Goal: Task Accomplishment & Management: Manage account settings

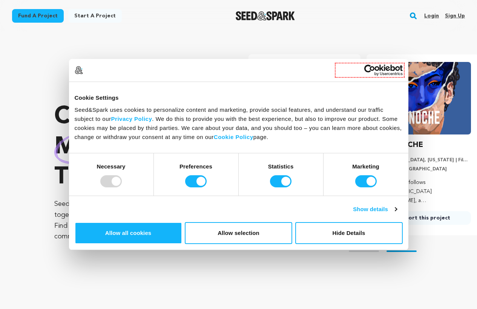
scroll to position [0, 124]
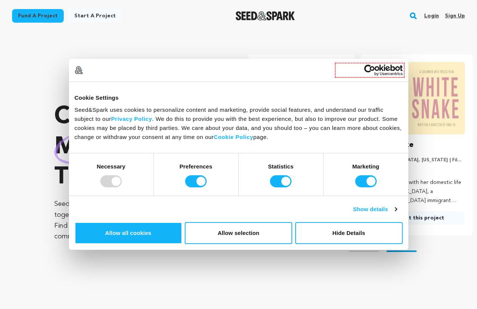
click at [456, 17] on link "Sign up" at bounding box center [455, 16] width 20 height 12
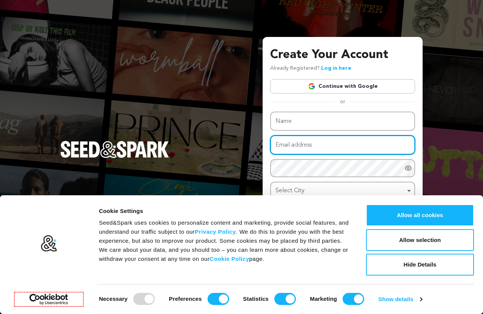
type input "[EMAIL_ADDRESS][DOMAIN_NAME]"
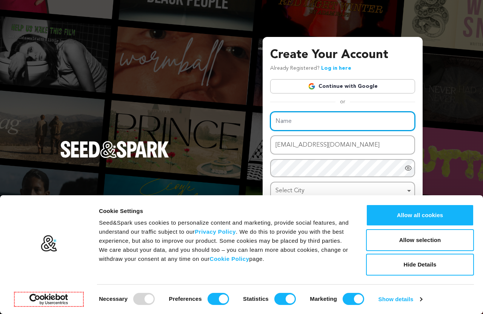
click at [300, 123] on div "Name Email address nyklawfirmdubai@gmail.com Password Password must have at lea…" at bounding box center [342, 163] width 145 height 102
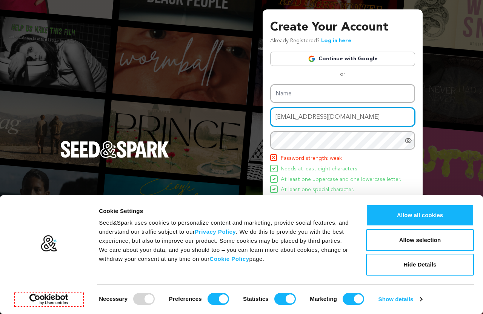
click at [330, 122] on input "nyklawfirmdubai@gmail.com" at bounding box center [342, 116] width 145 height 19
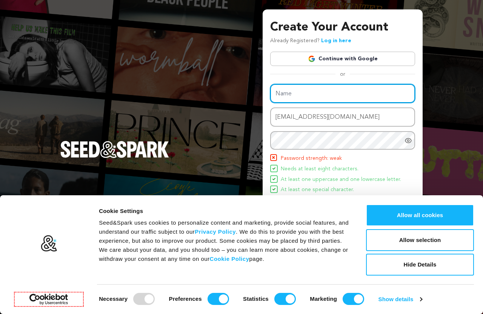
click at [305, 95] on input "Name" at bounding box center [342, 93] width 145 height 19
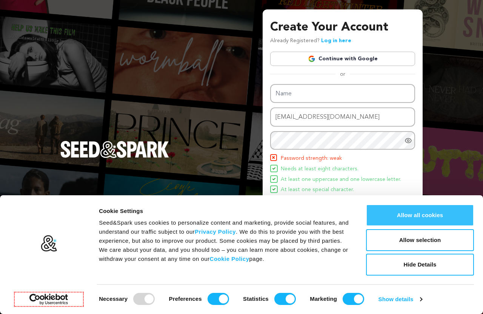
click at [434, 216] on button "Allow all cookies" at bounding box center [420, 215] width 108 height 22
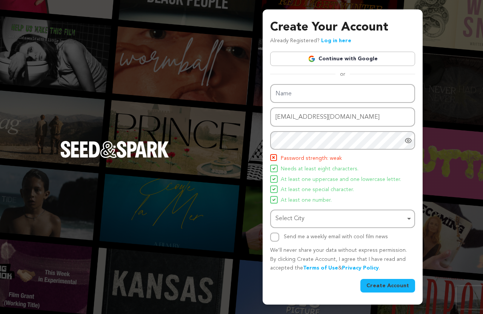
click at [338, 40] on link "Log in here" at bounding box center [336, 40] width 30 height 5
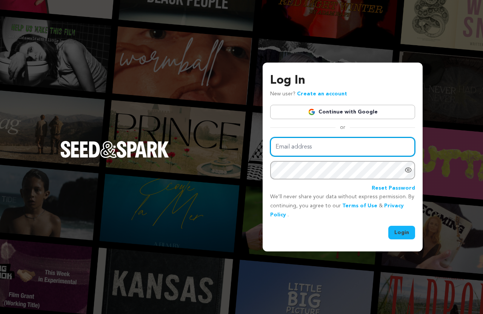
type input "[EMAIL_ADDRESS][DOMAIN_NAME]"
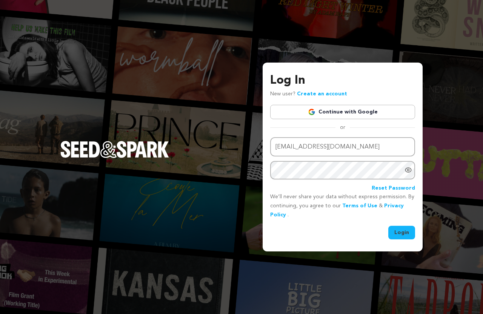
click at [401, 234] on button "Login" at bounding box center [401, 233] width 27 height 14
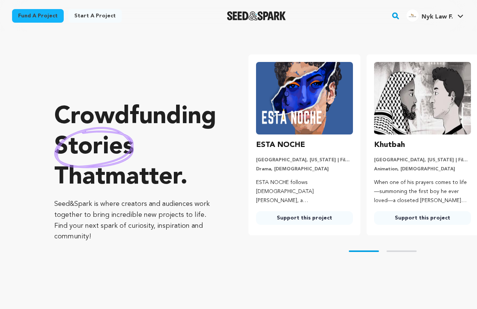
click at [442, 16] on span "Nyk Law F." at bounding box center [437, 17] width 31 height 6
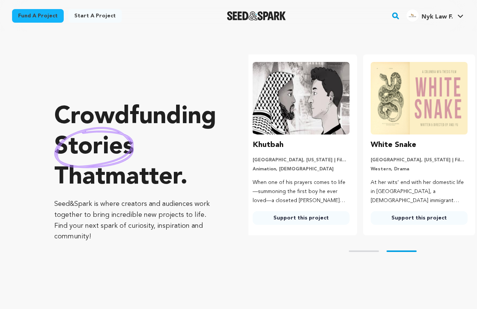
scroll to position [0, 124]
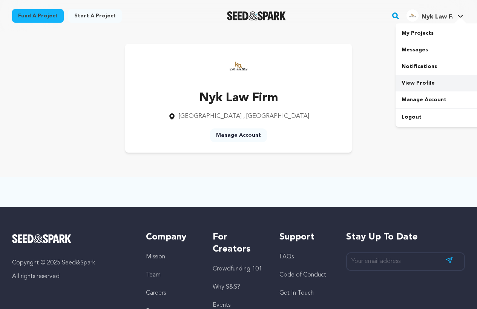
click at [425, 80] on link "View Profile" at bounding box center [438, 83] width 84 height 17
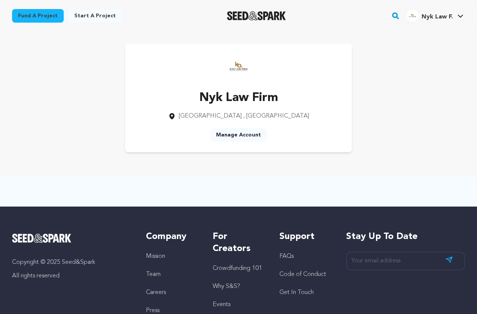
click at [250, 135] on link "Manage Account" at bounding box center [238, 135] width 57 height 14
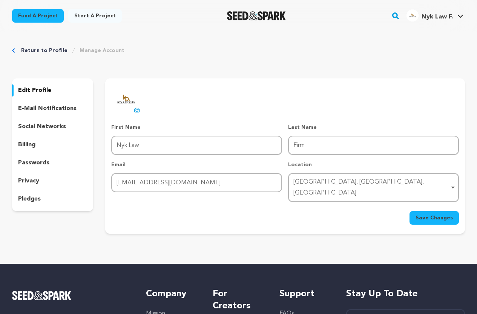
click at [49, 125] on p "social networks" at bounding box center [42, 126] width 48 height 9
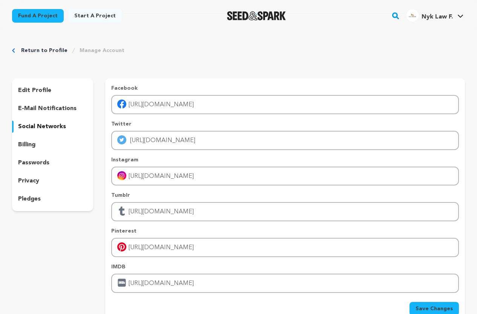
click at [32, 54] on link "Return to Profile" at bounding box center [44, 51] width 46 height 8
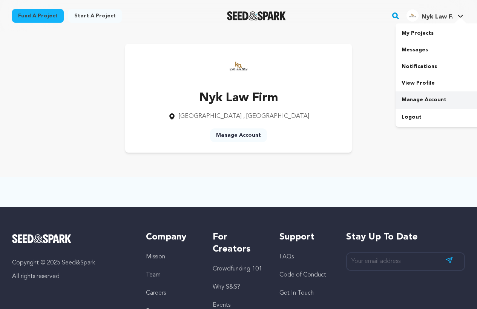
click at [436, 96] on link "Manage Account" at bounding box center [438, 99] width 84 height 17
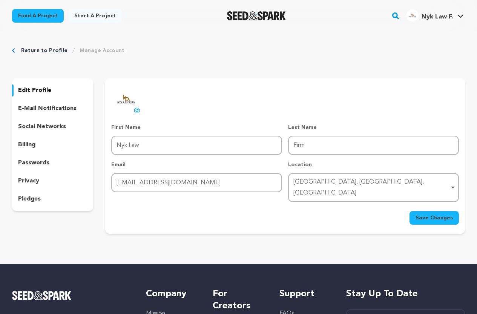
click at [51, 131] on p "social networks" at bounding box center [42, 126] width 48 height 9
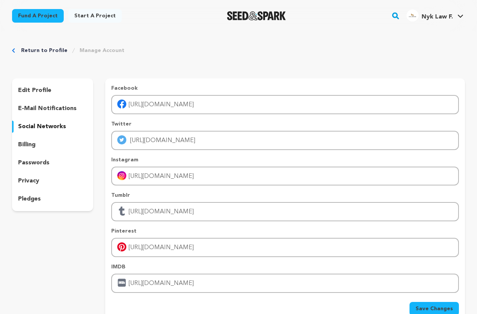
click at [38, 50] on link "Return to Profile" at bounding box center [44, 51] width 46 height 8
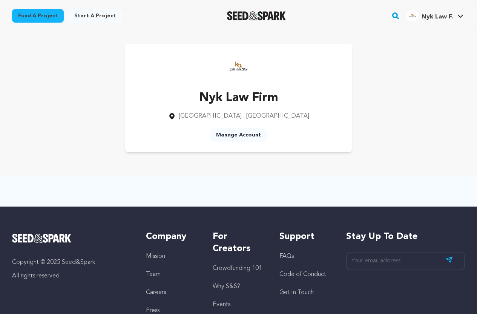
click at [244, 67] on img at bounding box center [239, 66] width 30 height 30
drag, startPoint x: 243, startPoint y: 91, endPoint x: 217, endPoint y: 120, distance: 39.5
click at [243, 92] on p "Nyk Law Firm" at bounding box center [238, 98] width 141 height 18
click at [223, 121] on div "Nyk Law Firm Dubai , Dubai Manage Account" at bounding box center [238, 98] width 227 height 109
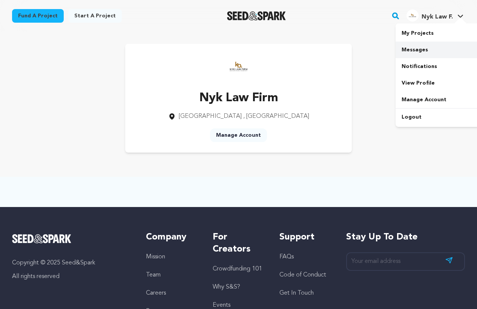
click at [410, 47] on link "Messages" at bounding box center [438, 49] width 84 height 17
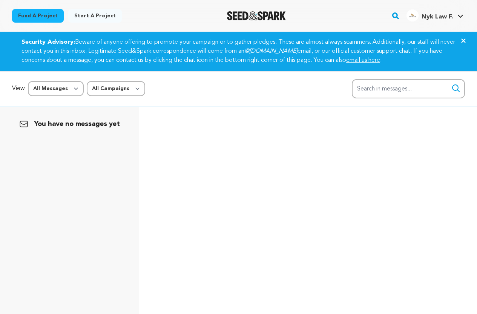
click at [96, 16] on link "Start a project" at bounding box center [95, 16] width 54 height 14
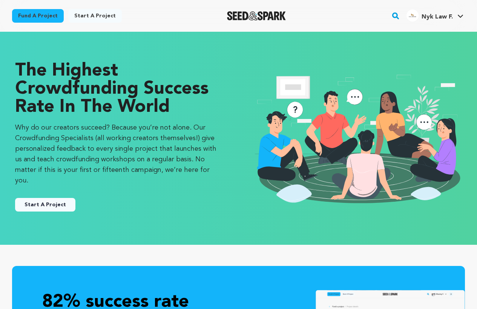
click at [53, 198] on button "Start A Project" at bounding box center [45, 205] width 60 height 14
